Goal: Task Accomplishment & Management: Manage account settings

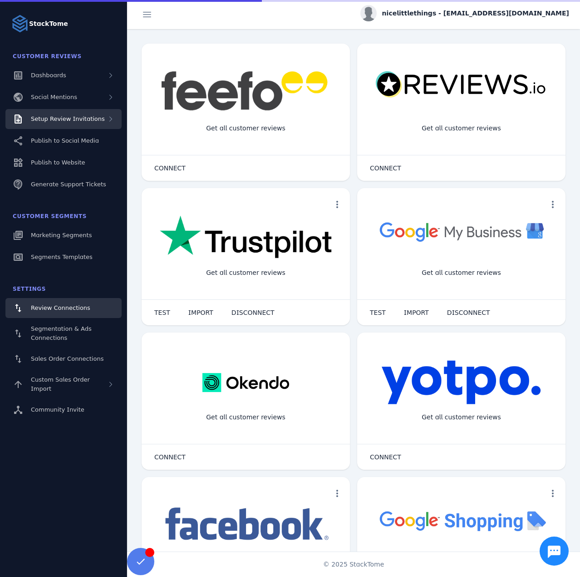
click at [74, 121] on span "Setup Review Invitations" at bounding box center [68, 118] width 74 height 7
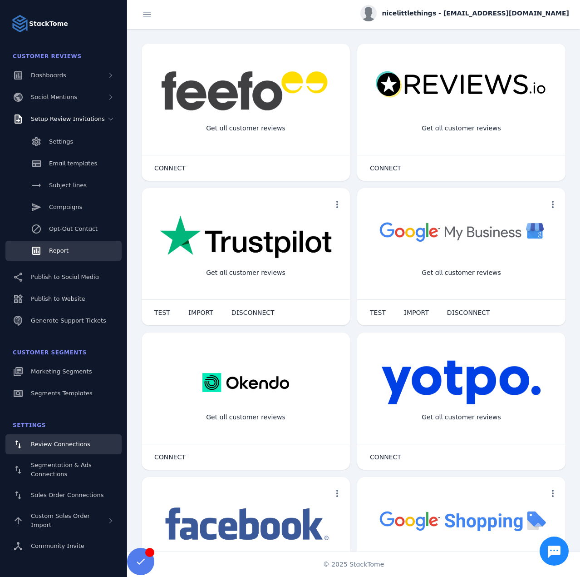
click at [62, 252] on span "Report" at bounding box center [59, 250] width 20 height 7
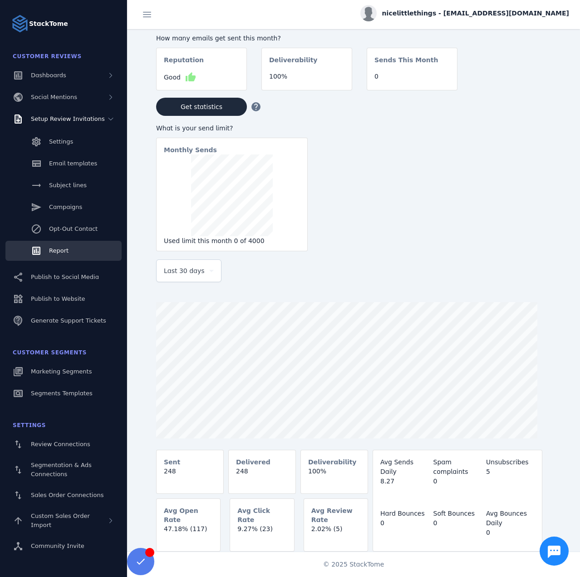
click at [191, 272] on span "Last 30 days" at bounding box center [184, 270] width 41 height 11
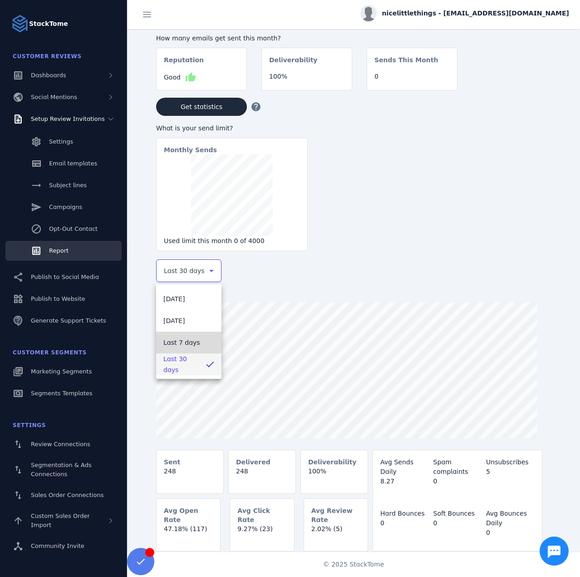
click at [183, 334] on mat-option "Last 7 days" at bounding box center [188, 342] width 65 height 22
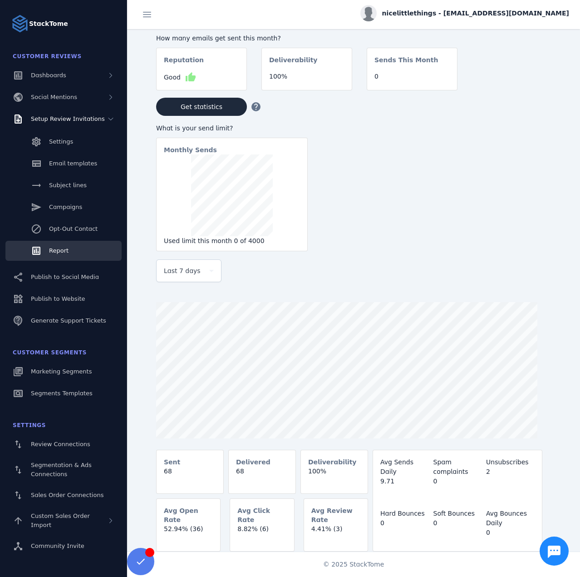
click at [508, 12] on span "nicelittlethings - [EMAIL_ADDRESS][DOMAIN_NAME]" at bounding box center [475, 14] width 187 height 10
click at [537, 89] on span "Sign out" at bounding box center [541, 87] width 26 height 11
